Goal: Information Seeking & Learning: Learn about a topic

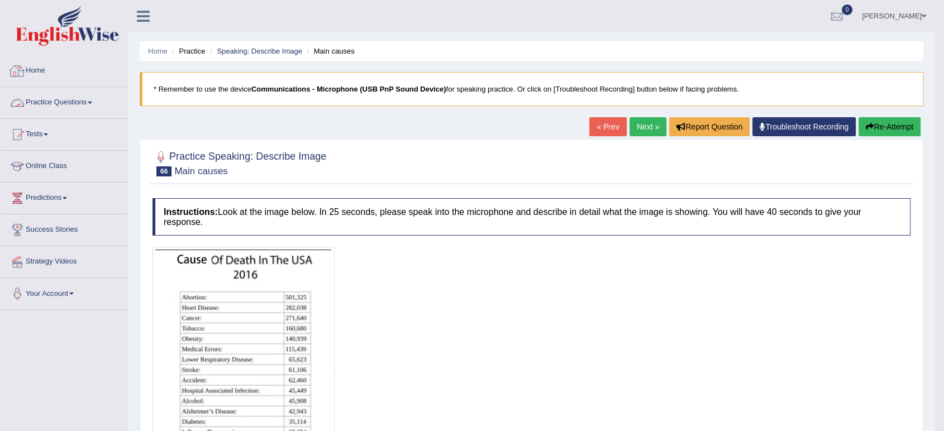
click at [74, 104] on link "Practice Questions" at bounding box center [64, 101] width 127 height 28
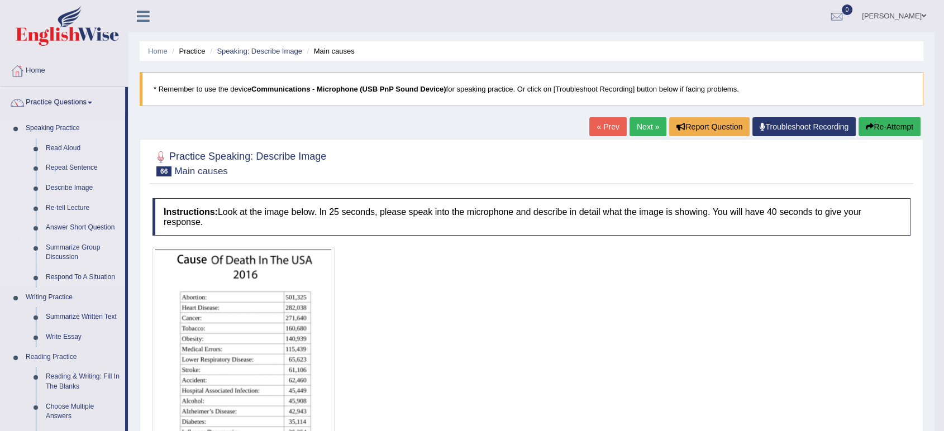
click at [58, 256] on link "Summarize Group Discussion" at bounding box center [83, 253] width 84 height 30
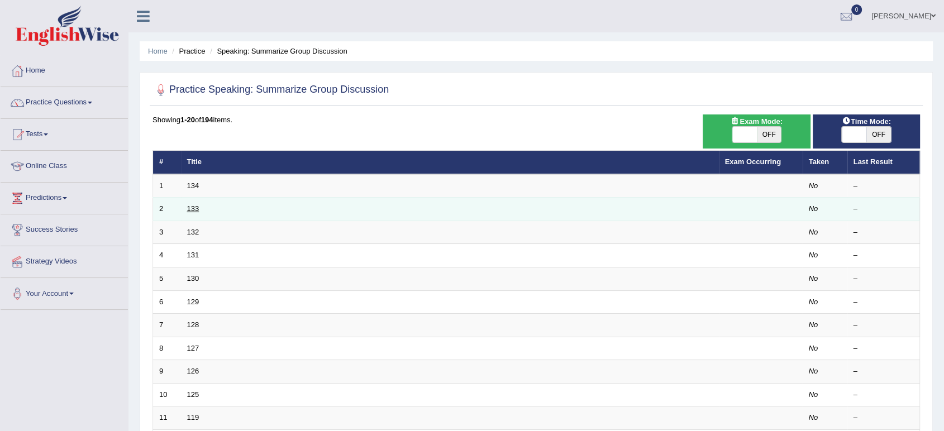
click at [197, 207] on link "133" at bounding box center [193, 208] width 12 height 8
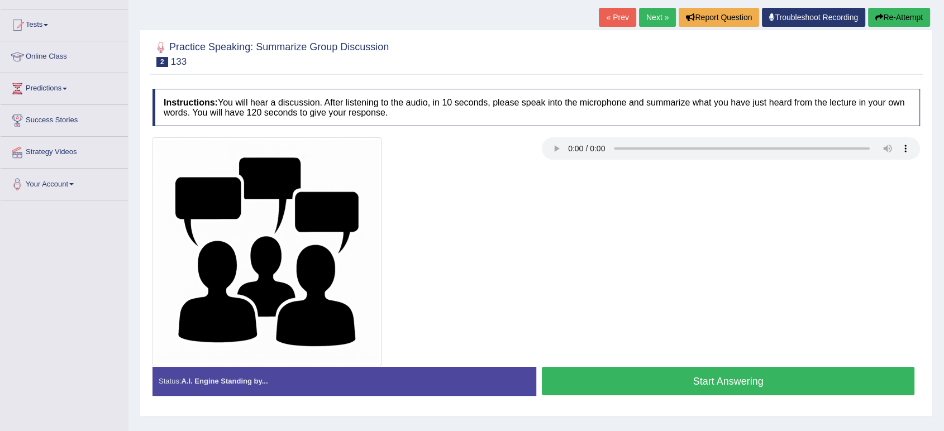
scroll to position [139, 0]
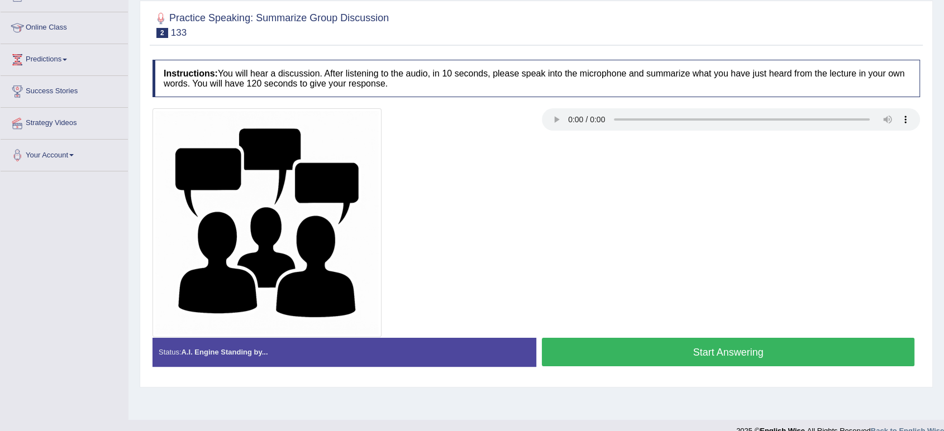
click at [597, 351] on button "Start Answering" at bounding box center [728, 352] width 373 height 28
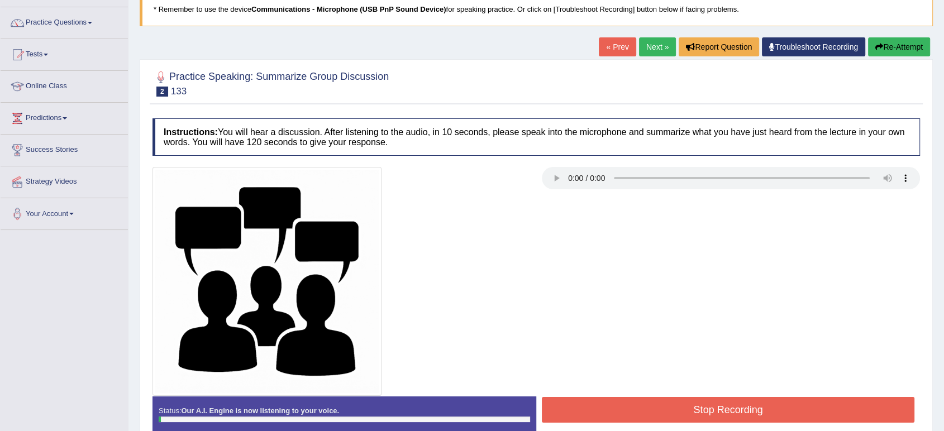
scroll to position [79, 0]
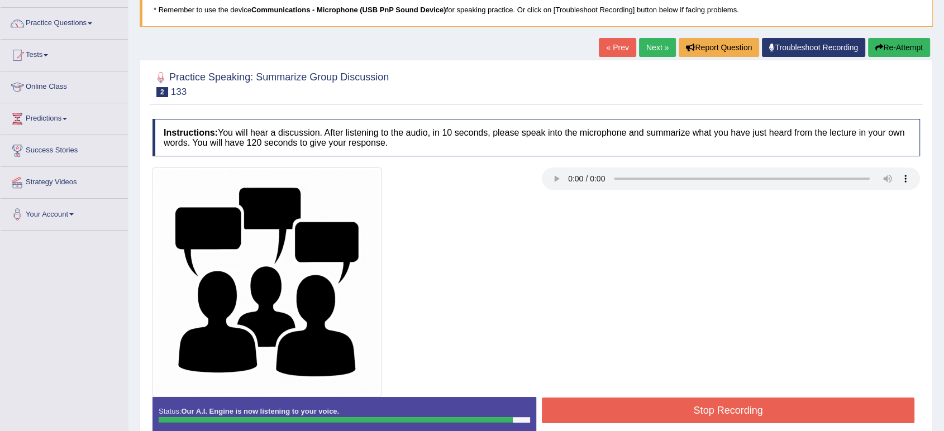
click at [609, 413] on button "Stop Recording" at bounding box center [728, 411] width 373 height 26
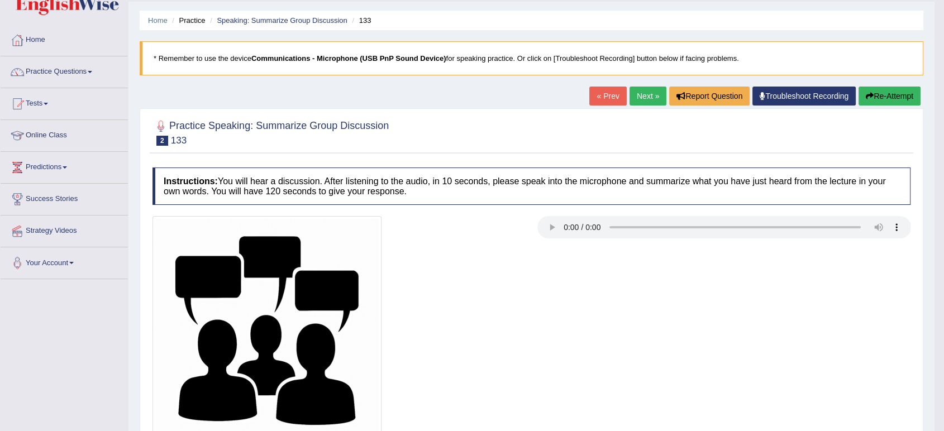
scroll to position [30, 0]
